Goal: Entertainment & Leisure: Consume media (video, audio)

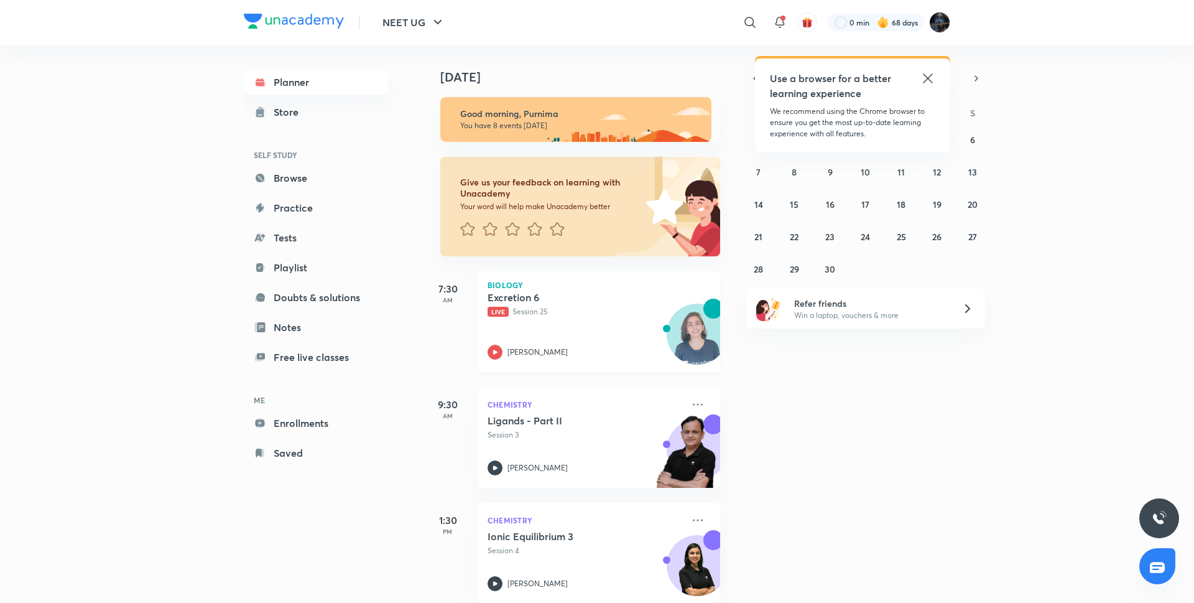
click at [490, 354] on icon at bounding box center [495, 352] width 15 height 15
